Goal: Information Seeking & Learning: Check status

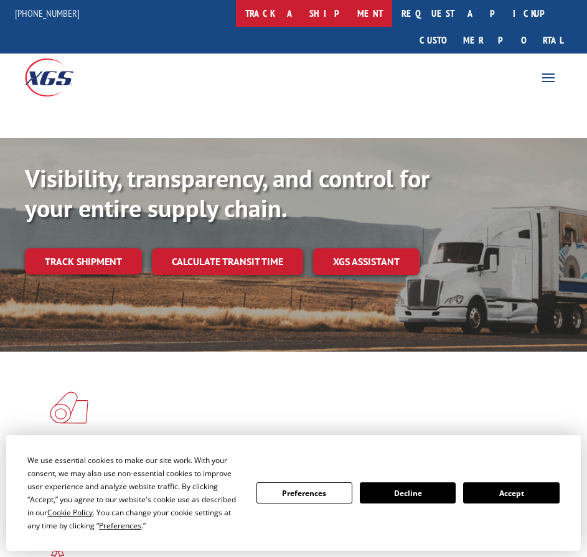
click at [338, 12] on link "track a shipment" at bounding box center [314, 13] width 156 height 27
click at [348, 12] on link "track a shipment" at bounding box center [314, 13] width 156 height 27
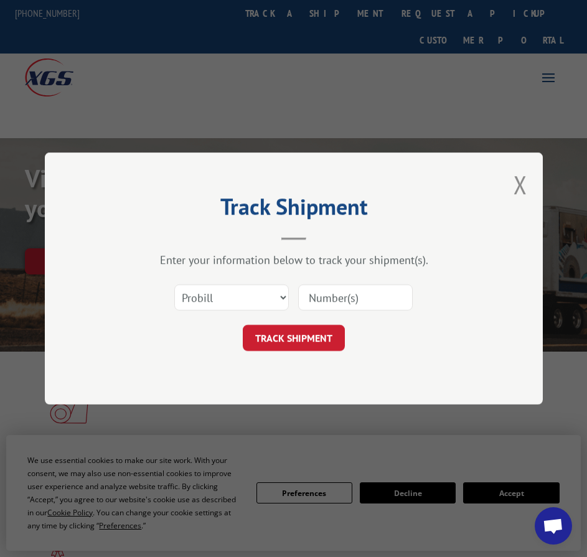
click at [318, 295] on input at bounding box center [355, 298] width 115 height 26
paste input "17442843"
type input "17442843"
click at [243, 325] on button "TRACK SHIPMENT" at bounding box center [294, 338] width 102 height 26
click at [308, 300] on input "17442843" at bounding box center [355, 298] width 115 height 26
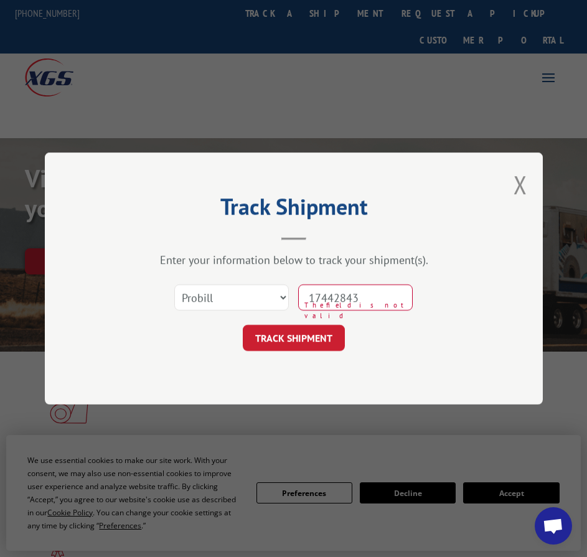
click at [243, 325] on button "TRACK SHIPMENT" at bounding box center [294, 338] width 102 height 26
click at [301, 335] on button "TRACK SHIPMENT" at bounding box center [294, 338] width 102 height 26
drag, startPoint x: 362, startPoint y: 298, endPoint x: 222, endPoint y: 290, distance: 140.9
click at [223, 290] on div "Select category... Probill BOL PO 17442843 The field is not valid" at bounding box center [294, 297] width 374 height 41
paste input "16564213"
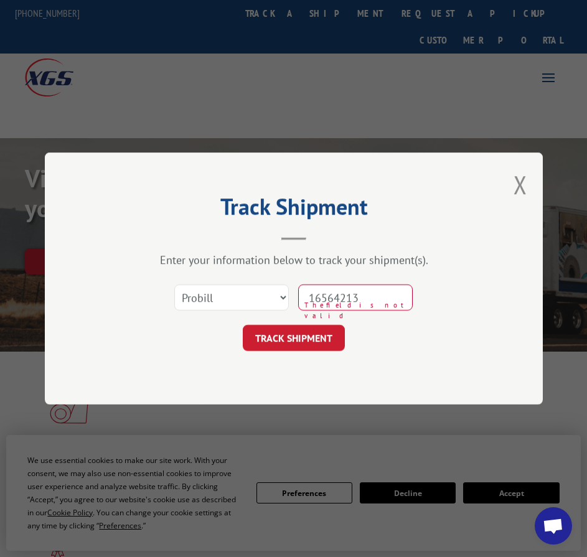
click at [243, 325] on button "TRACK SHIPMENT" at bounding box center [294, 338] width 102 height 26
click at [322, 341] on button "TRACK SHIPMENT" at bounding box center [294, 338] width 102 height 26
click at [297, 339] on button "TRACK SHIPMENT" at bounding box center [294, 338] width 102 height 26
drag, startPoint x: 379, startPoint y: 295, endPoint x: 264, endPoint y: 286, distance: 115.5
click at [264, 286] on div "Select category... Probill BOL PO 16564213 The field is not valid" at bounding box center [294, 297] width 374 height 41
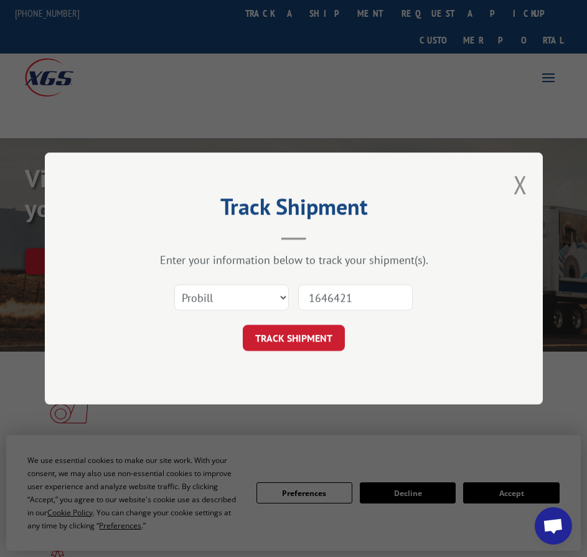
type input "16464213"
click button "TRACK SHIPMENT" at bounding box center [294, 338] width 102 height 26
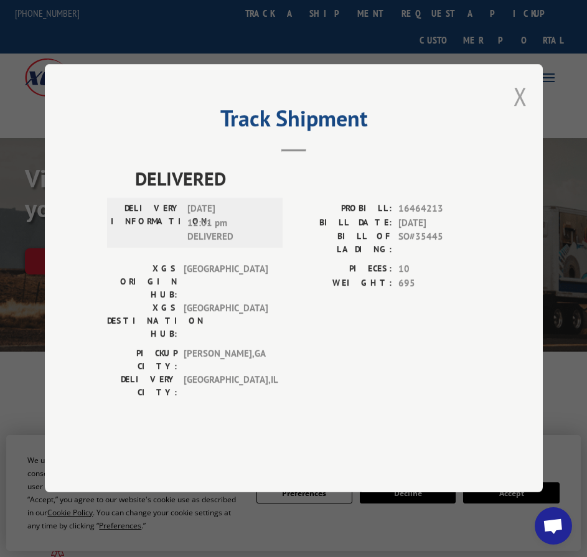
click at [519, 113] on button "Close modal" at bounding box center [521, 96] width 14 height 33
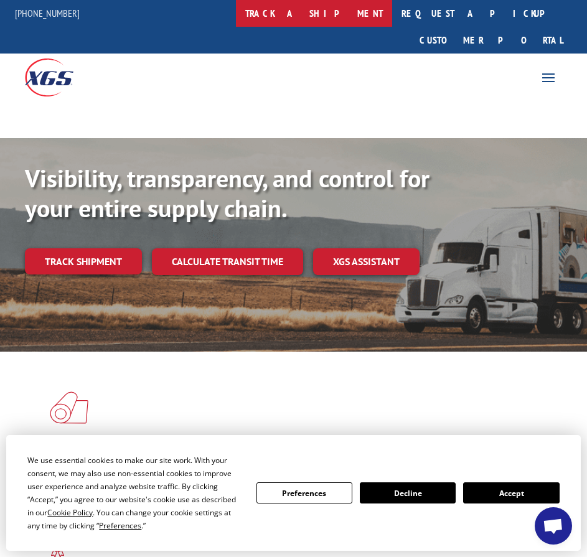
click at [351, 16] on link "track a shipment" at bounding box center [314, 13] width 156 height 27
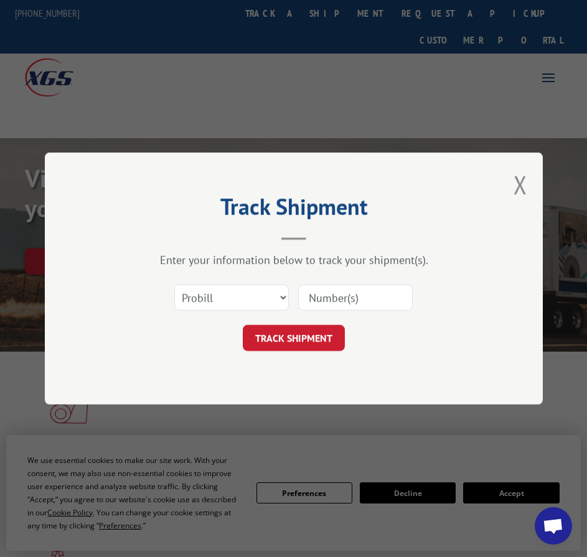
click at [318, 296] on input at bounding box center [355, 298] width 115 height 26
click at [309, 296] on input at bounding box center [355, 298] width 115 height 26
type input "17442843"
click button "TRACK SHIPMENT" at bounding box center [294, 338] width 102 height 26
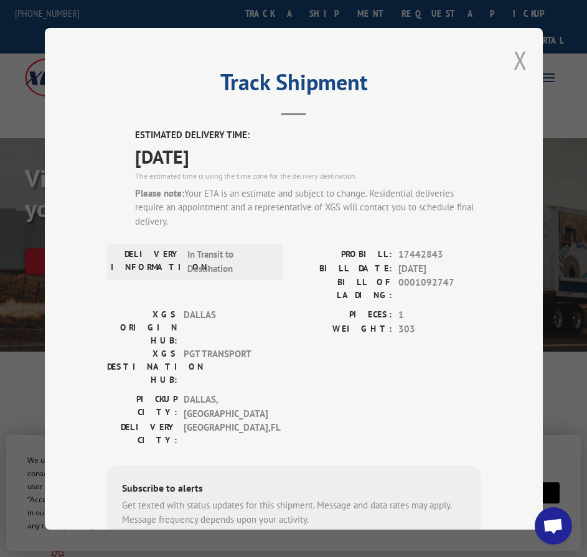
click at [516, 57] on button "Close modal" at bounding box center [521, 60] width 14 height 33
